Goal: Information Seeking & Learning: Check status

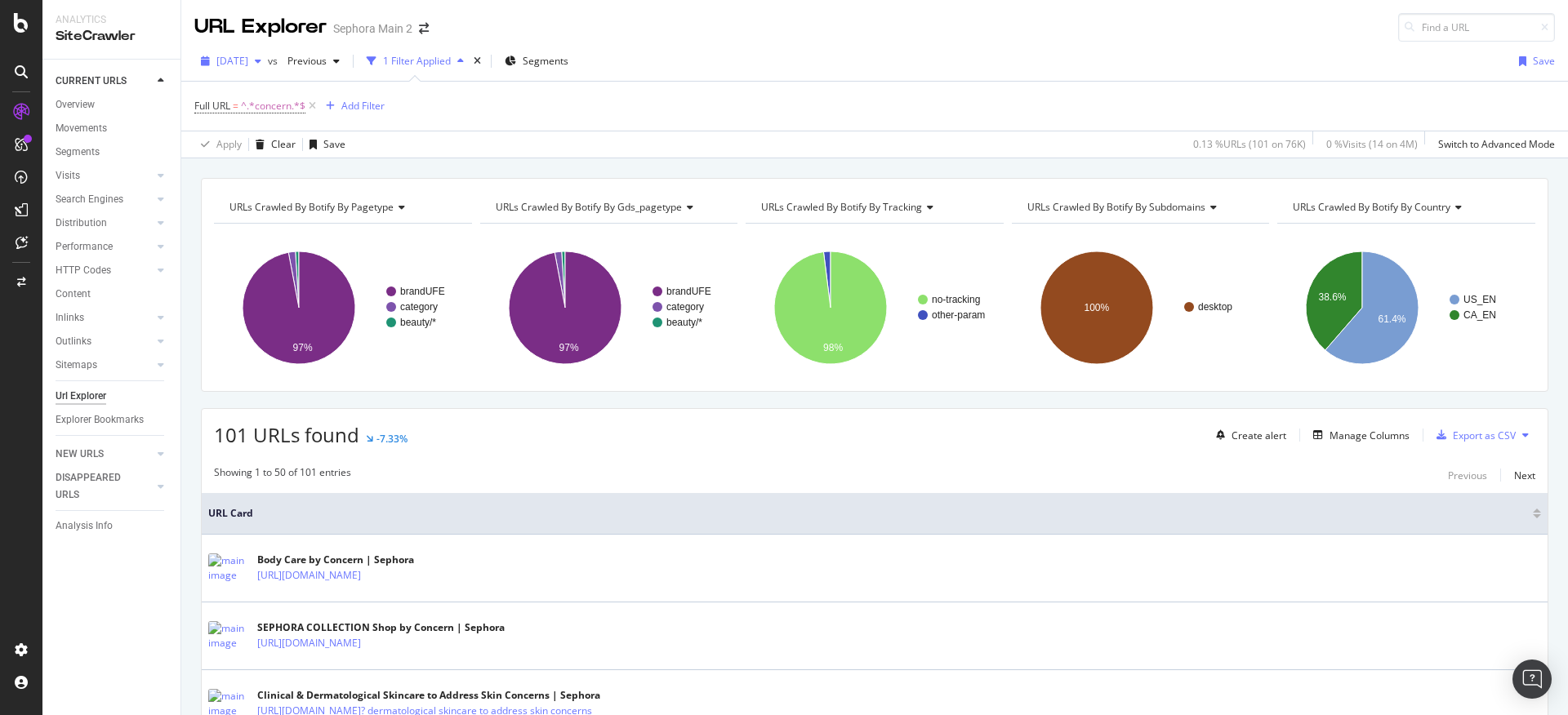
click at [246, 60] on span "[DATE]" at bounding box center [233, 61] width 32 height 14
click at [304, 123] on div "[DATE]" at bounding box center [263, 120] width 90 height 14
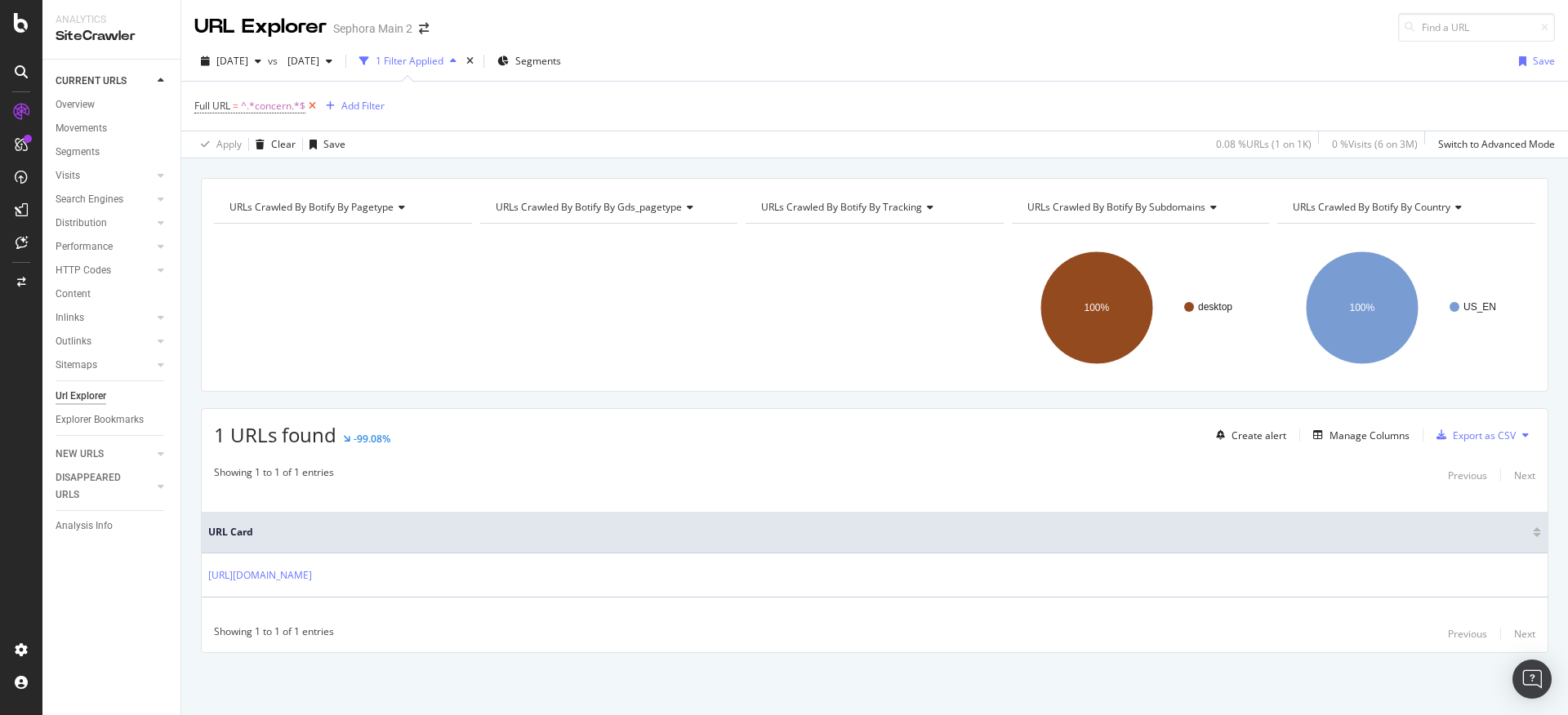
click at [313, 109] on icon at bounding box center [313, 106] width 14 height 16
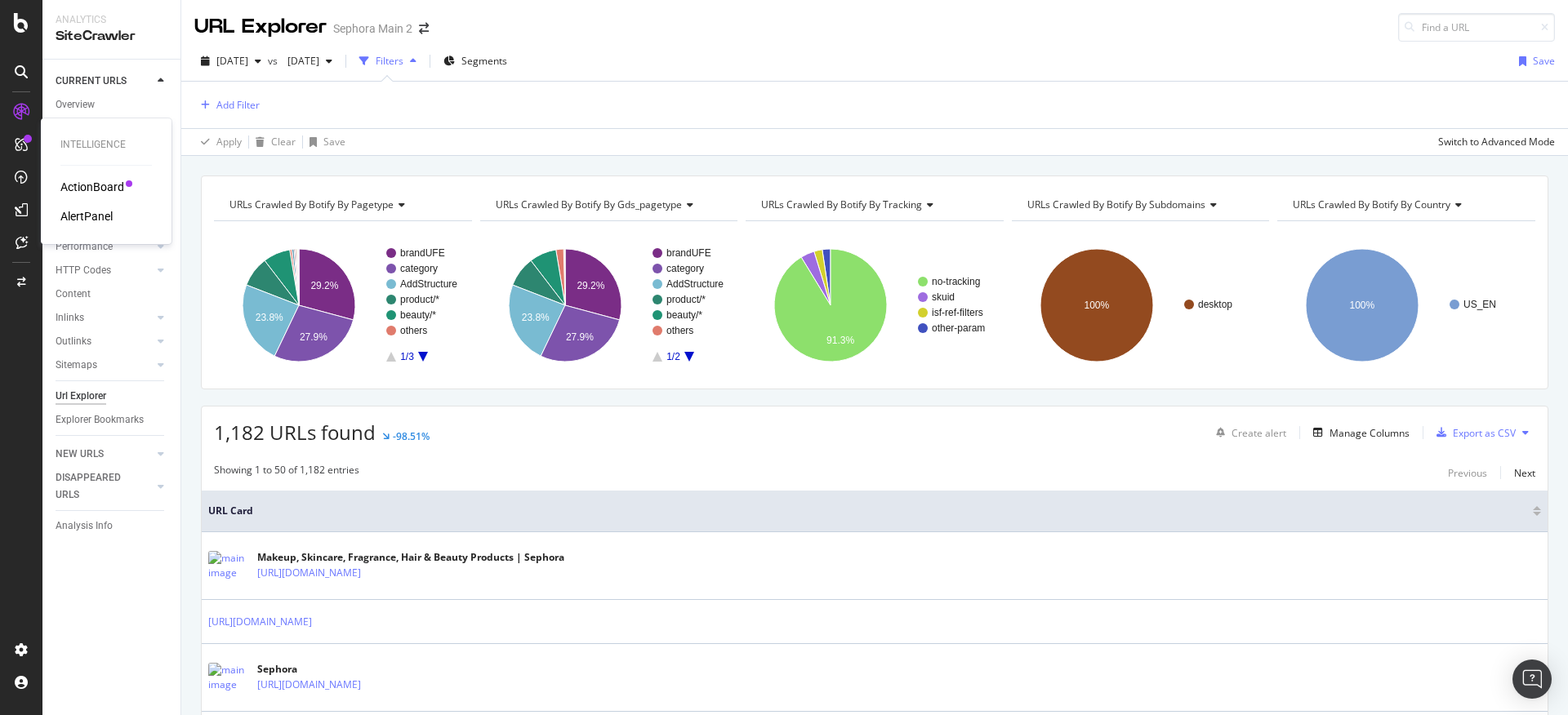
click at [89, 187] on div "ActionBoard" at bounding box center [91, 187] width 64 height 16
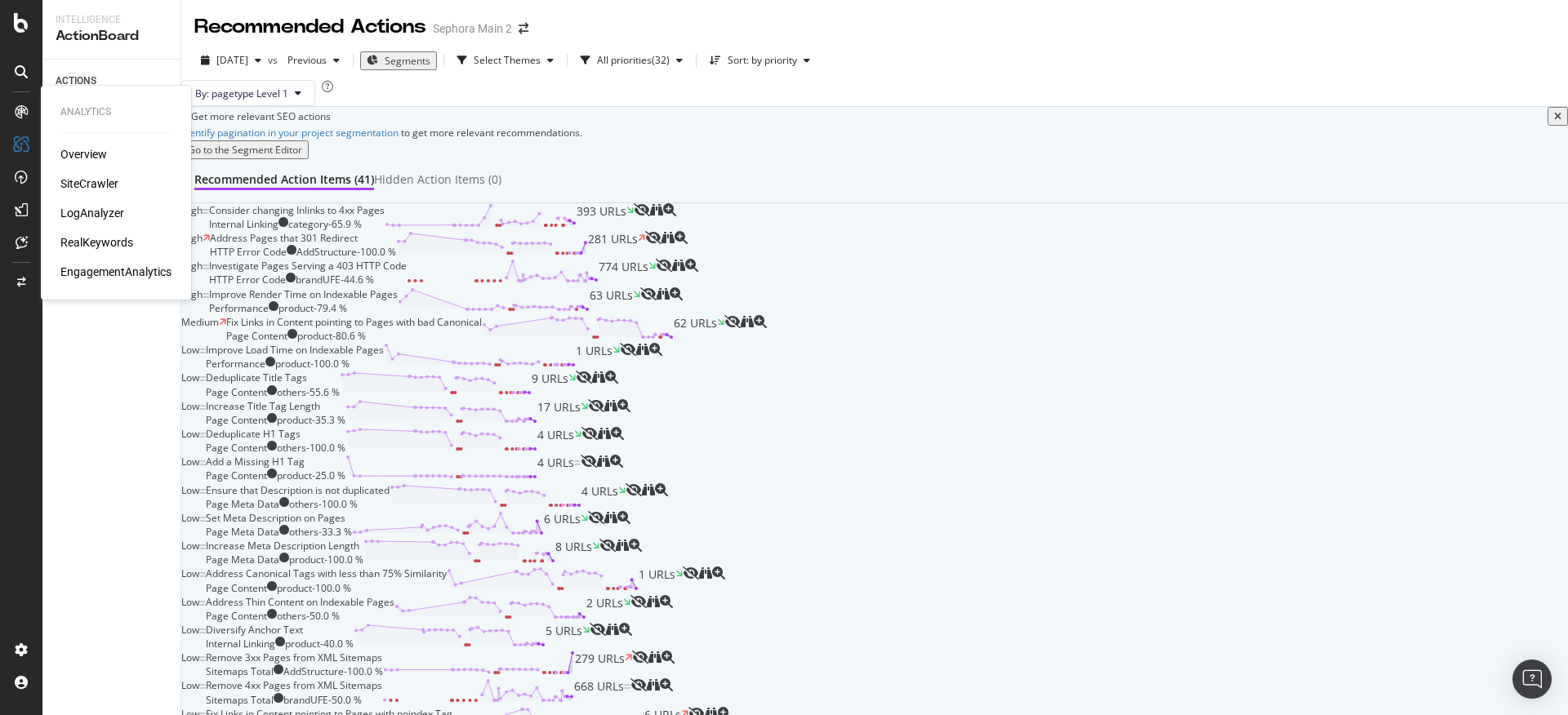
click at [15, 108] on icon at bounding box center [21, 112] width 13 height 13
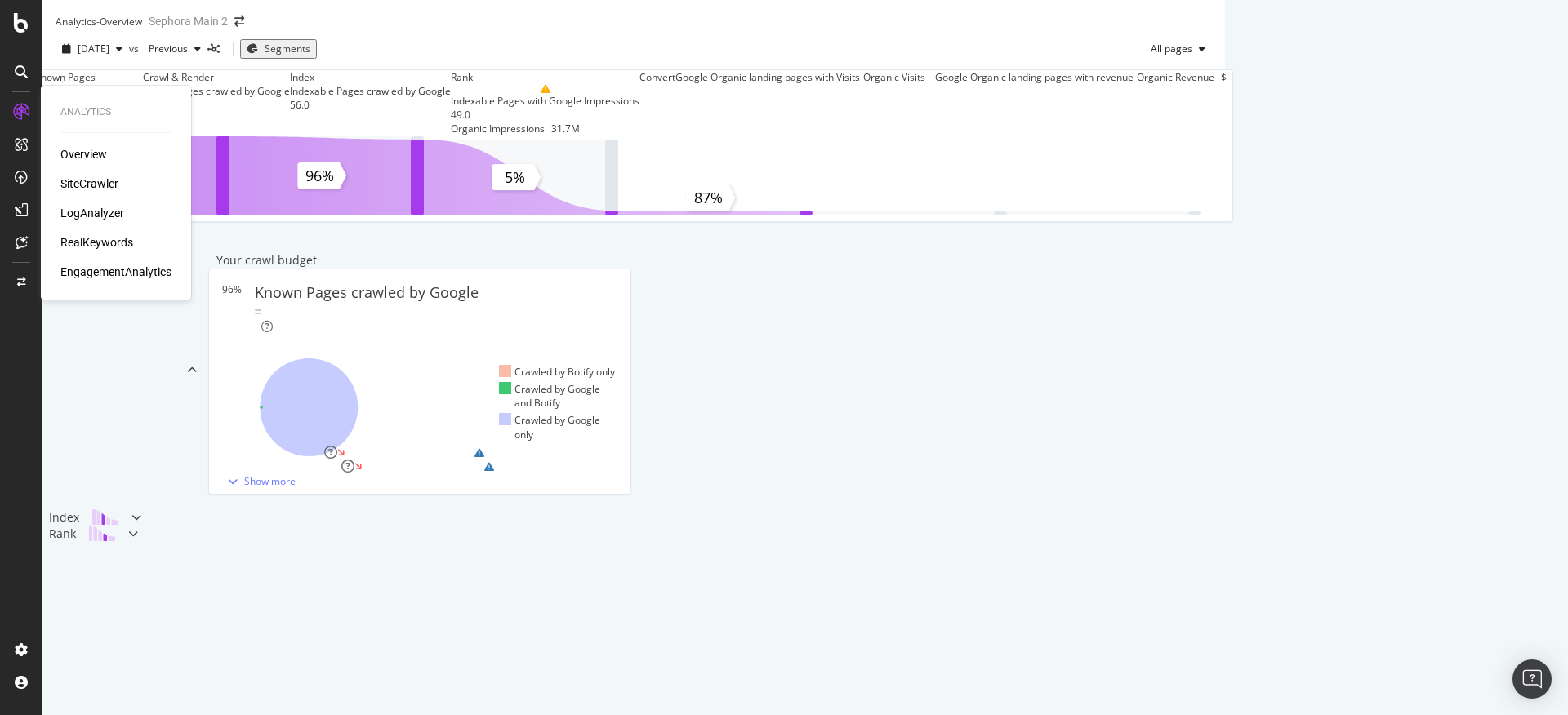
click at [90, 178] on div "SiteCrawler" at bounding box center [89, 183] width 58 height 16
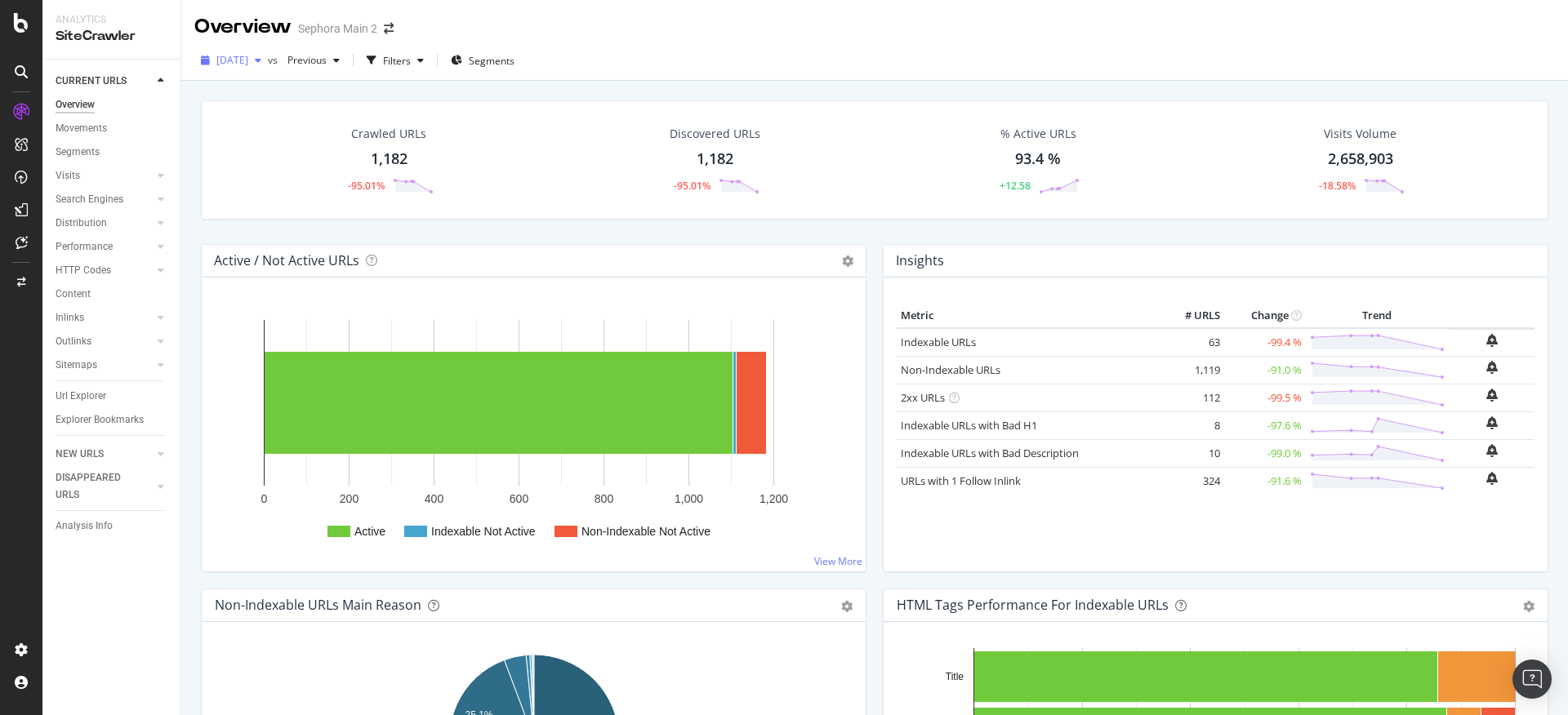
click at [261, 58] on icon "button" at bounding box center [258, 60] width 6 height 10
click at [248, 59] on span "[DATE]" at bounding box center [233, 60] width 32 height 14
click at [296, 143] on div "[DATE]" at bounding box center [261, 140] width 85 height 14
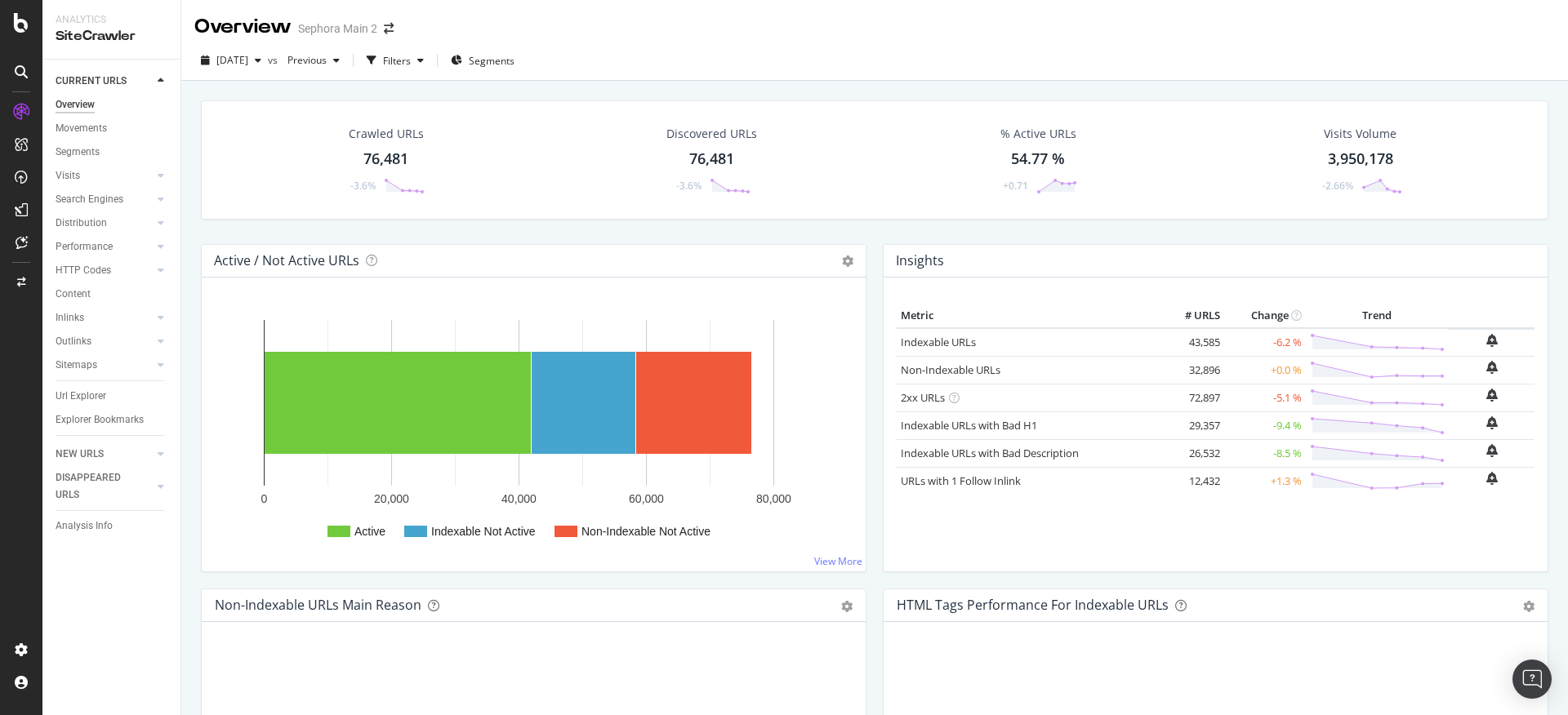
click at [386, 166] on div "76,481" at bounding box center [386, 159] width 45 height 21
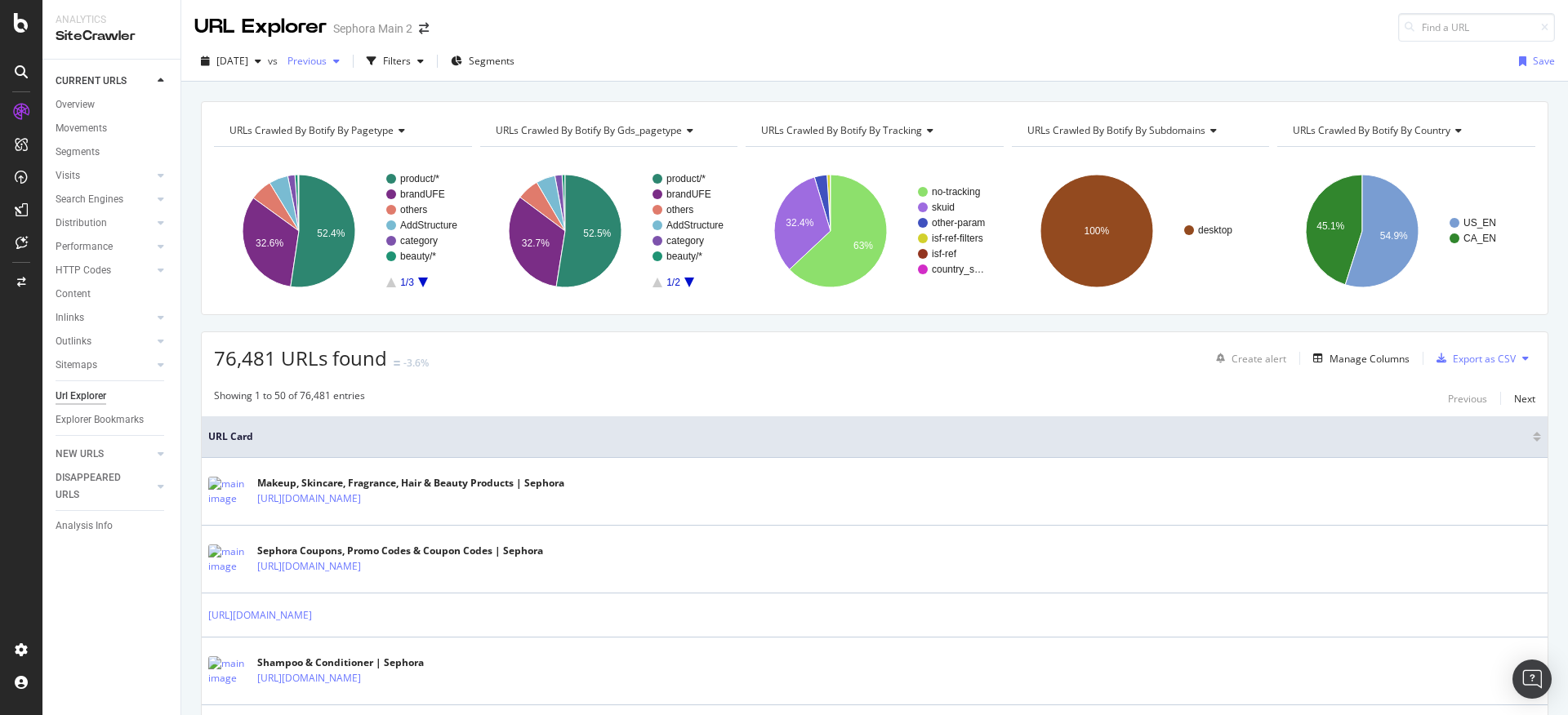
click at [339, 59] on icon "button" at bounding box center [336, 61] width 6 height 10
click at [544, 90] on div "URLs Crawled By Botify By pagetype Chart (by Value) Table Expand Export as CSV …" at bounding box center [874, 101] width 1387 height 39
click at [268, 62] on div "button" at bounding box center [258, 61] width 20 height 10
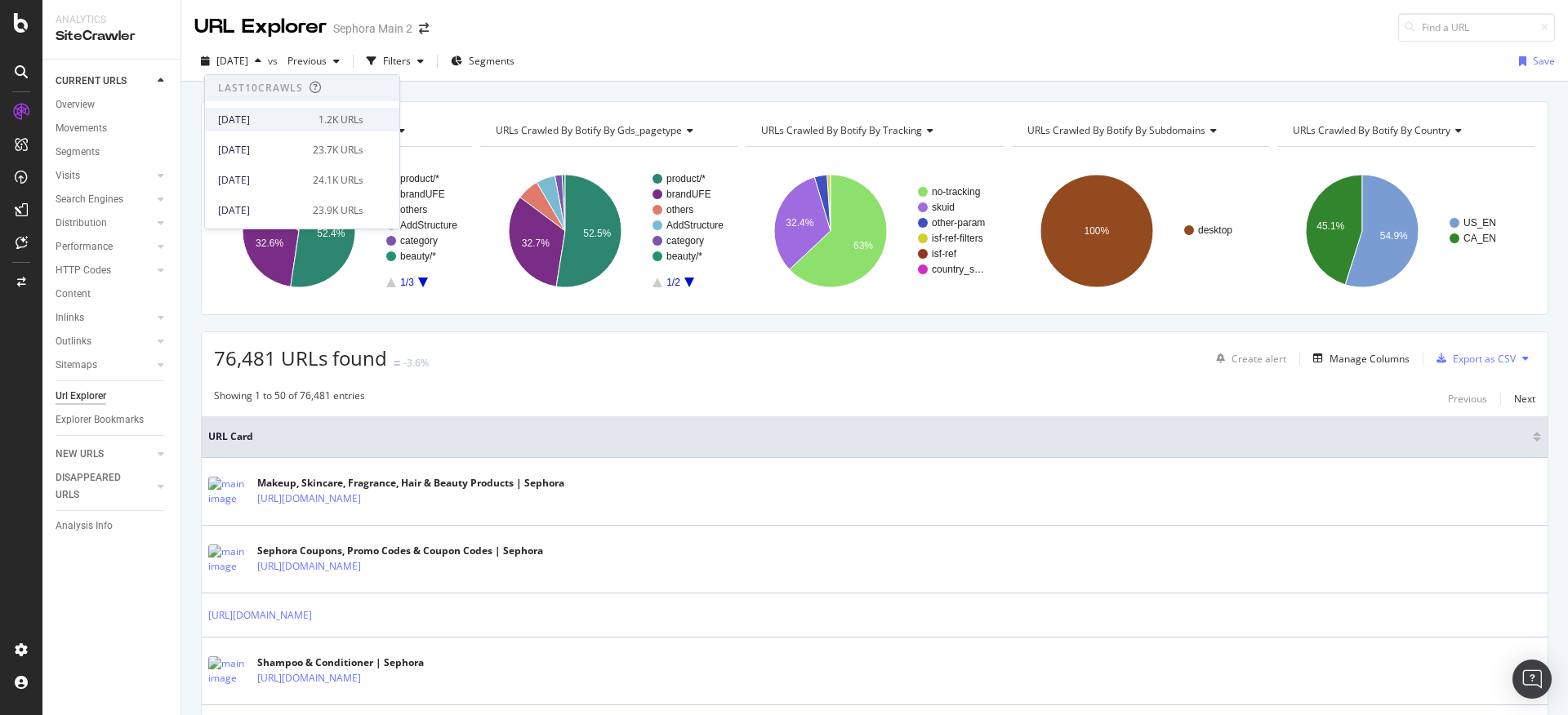
click at [291, 119] on div "[DATE]" at bounding box center [263, 120] width 90 height 14
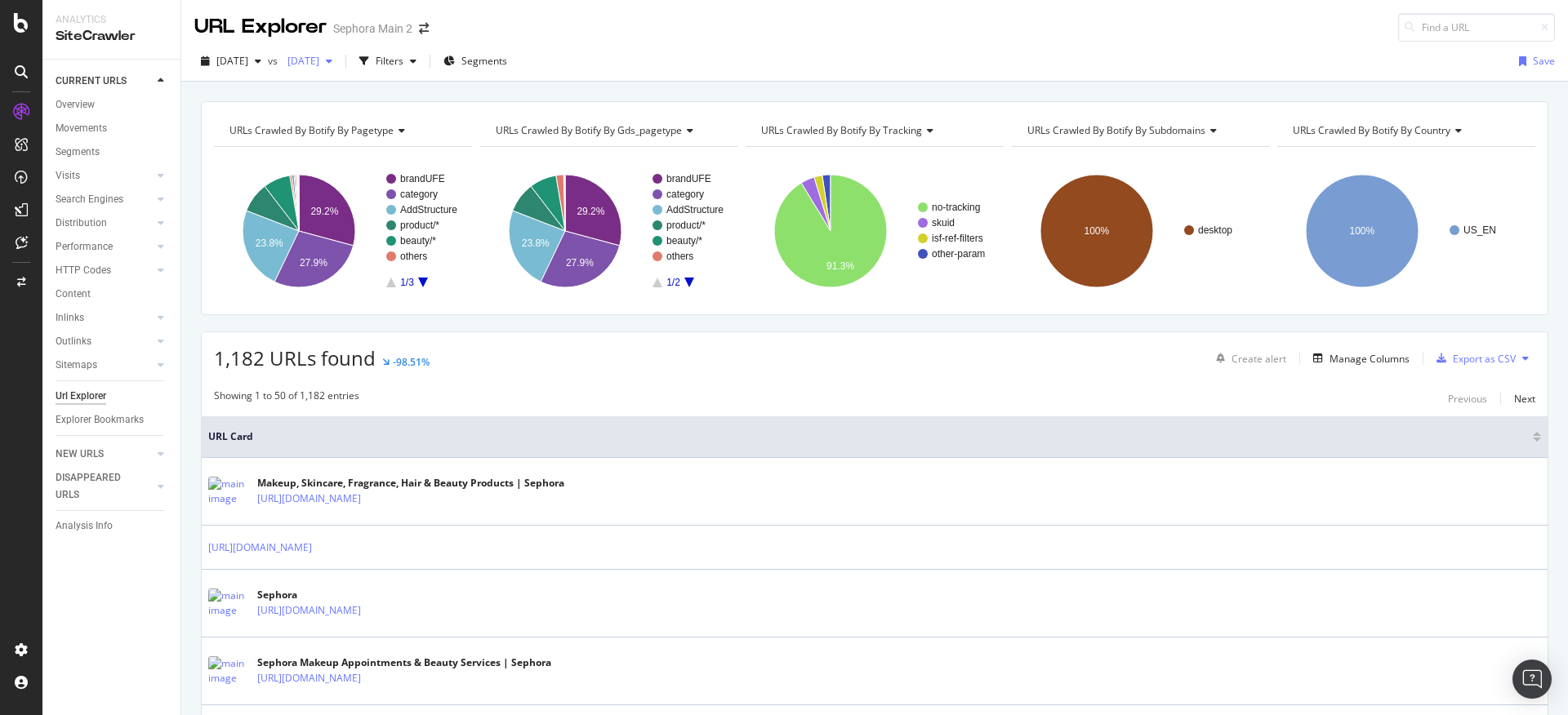
click at [320, 61] on span "[DATE]" at bounding box center [300, 61] width 39 height 14
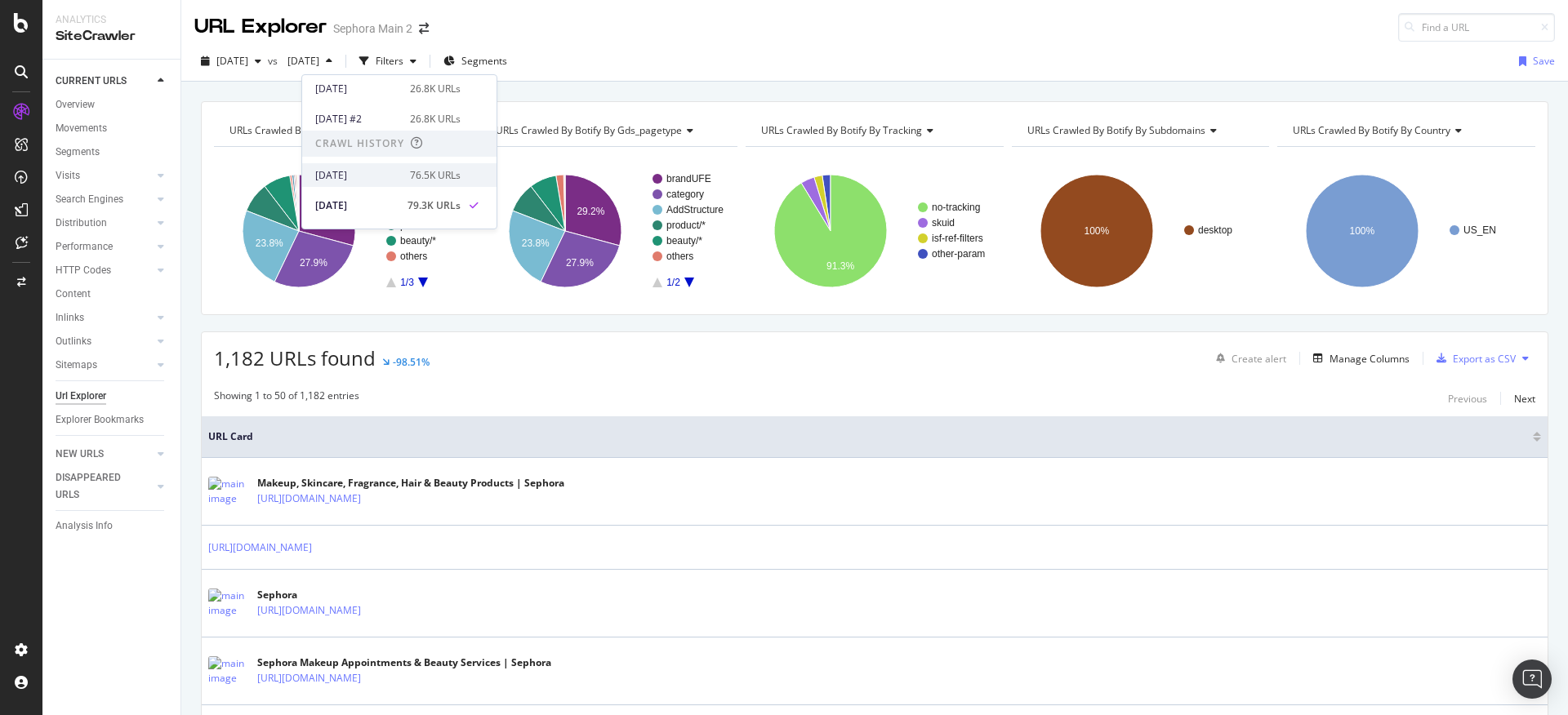
scroll to position [345, 0]
click at [373, 163] on div "[DATE]" at bounding box center [357, 163] width 85 height 14
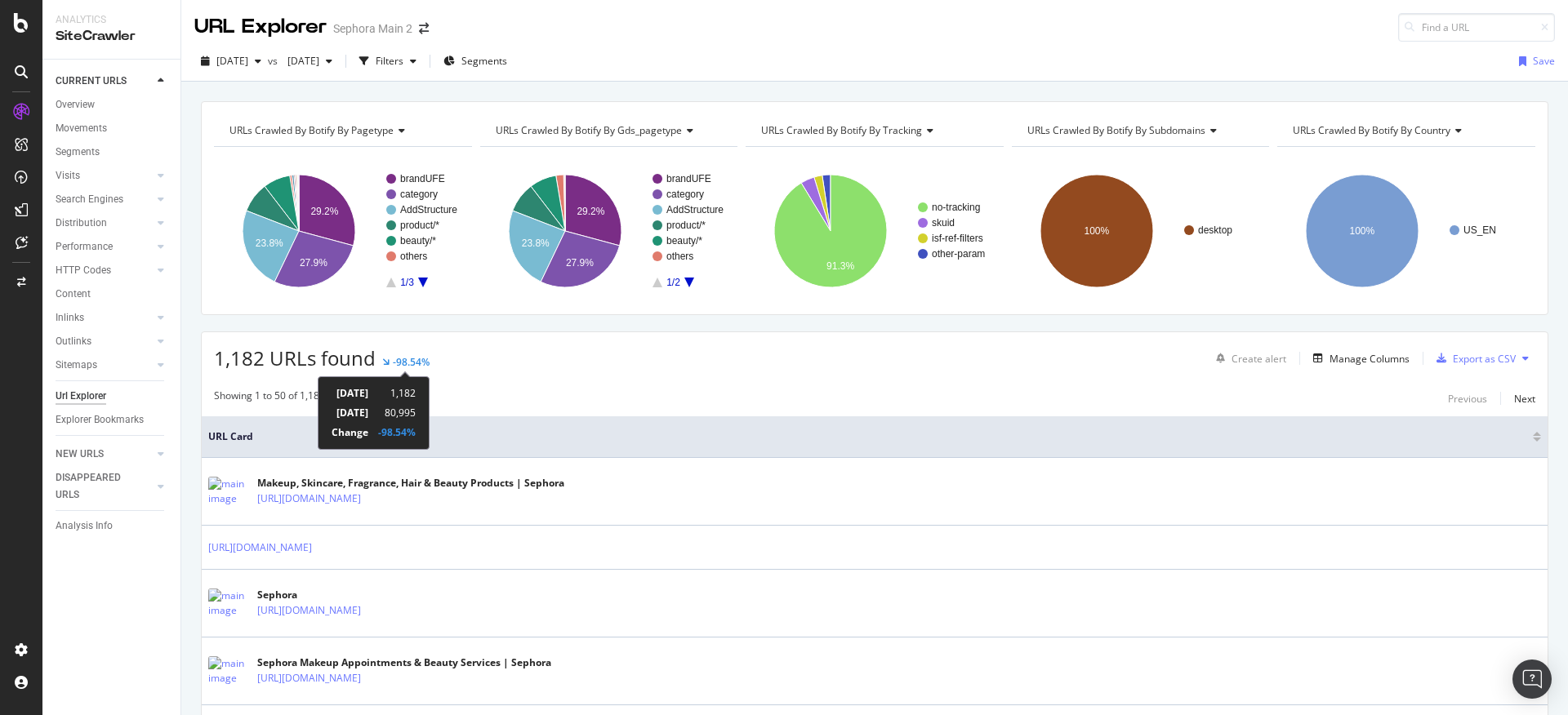
click at [397, 361] on div "-98.54%" at bounding box center [411, 362] width 37 height 14
click at [415, 362] on div "-98.54%" at bounding box center [411, 362] width 37 height 14
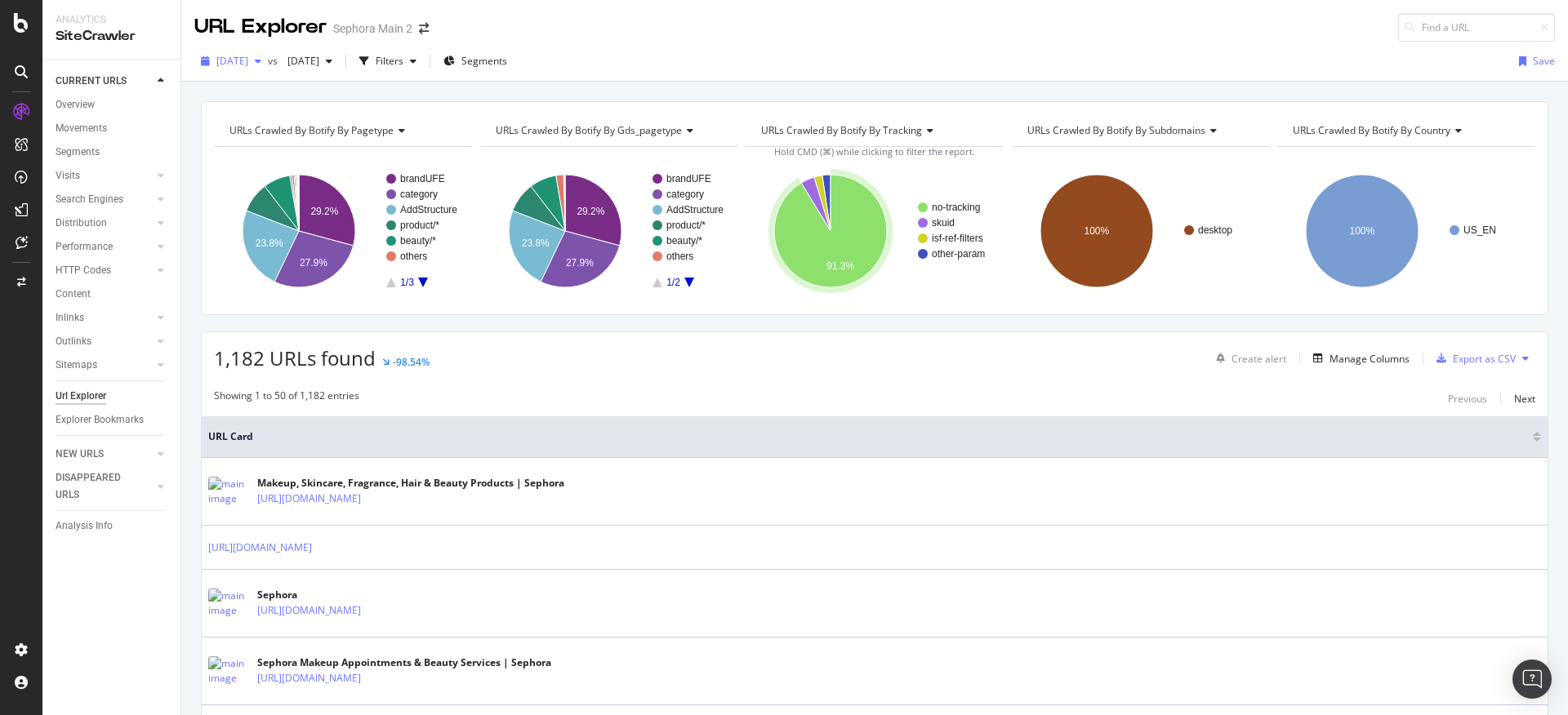
click at [248, 64] on span "[DATE]" at bounding box center [233, 61] width 32 height 14
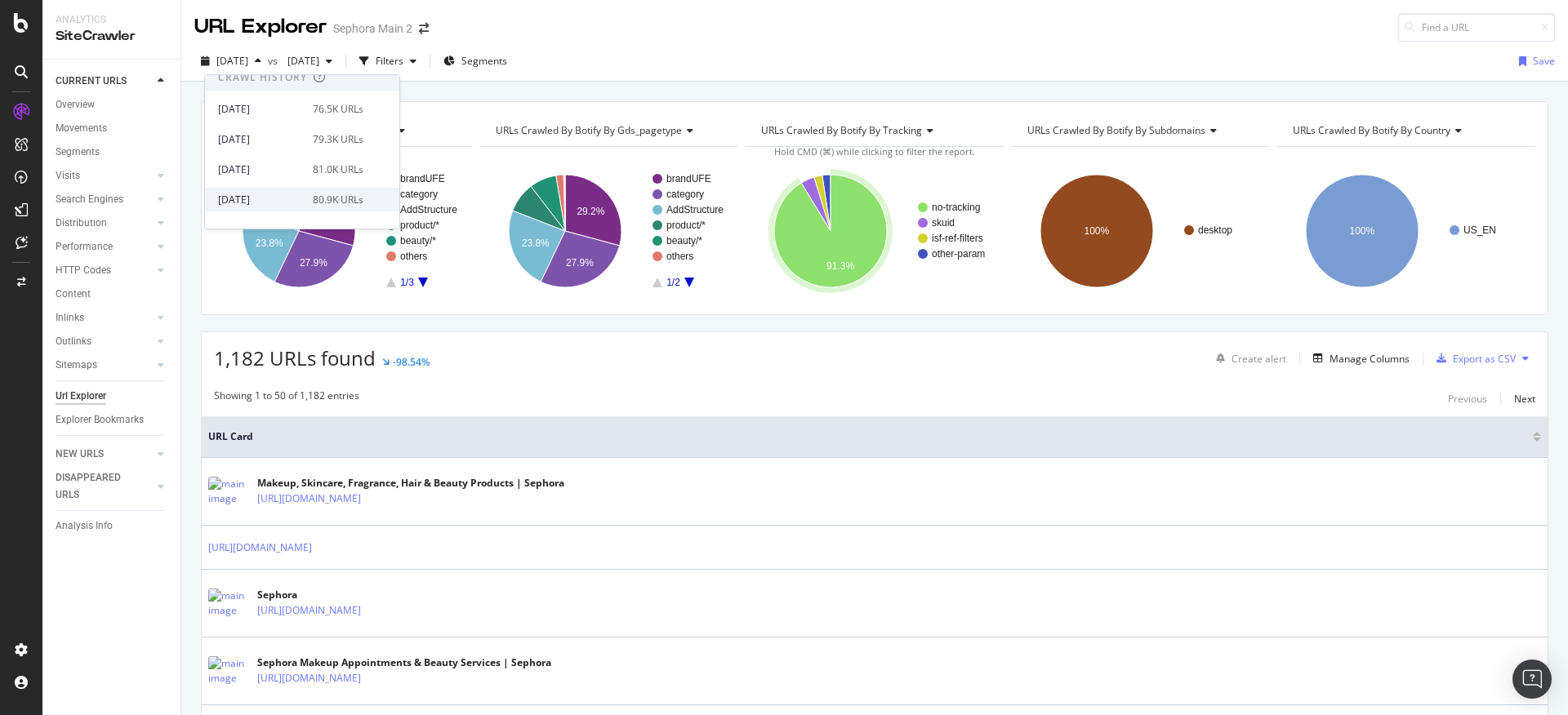
scroll to position [319, 0]
click at [316, 122] on div "76.5K URLs" at bounding box center [338, 129] width 51 height 14
